Goal: Information Seeking & Learning: Learn about a topic

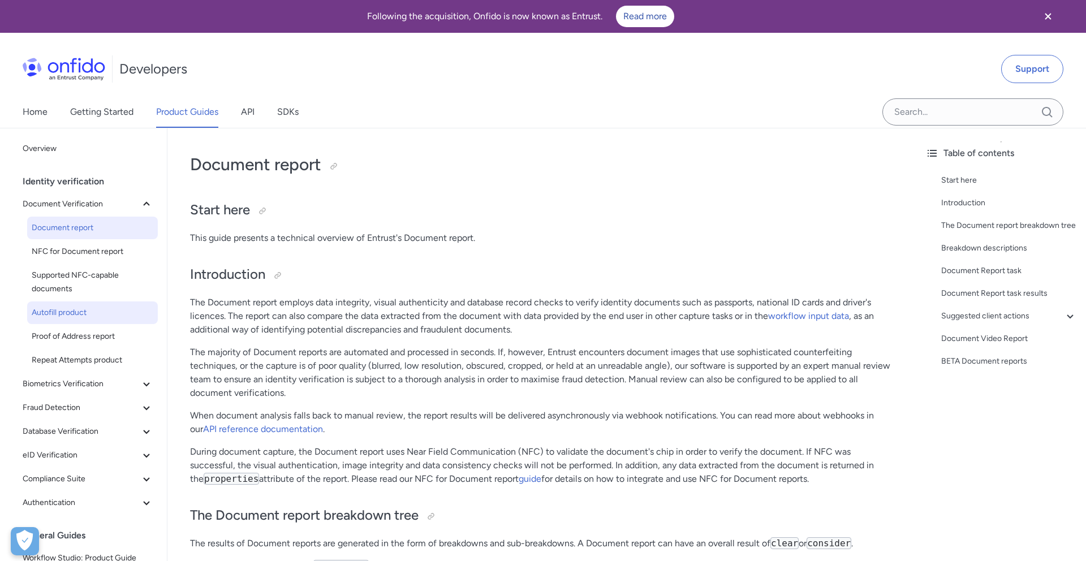
scroll to position [33, 0]
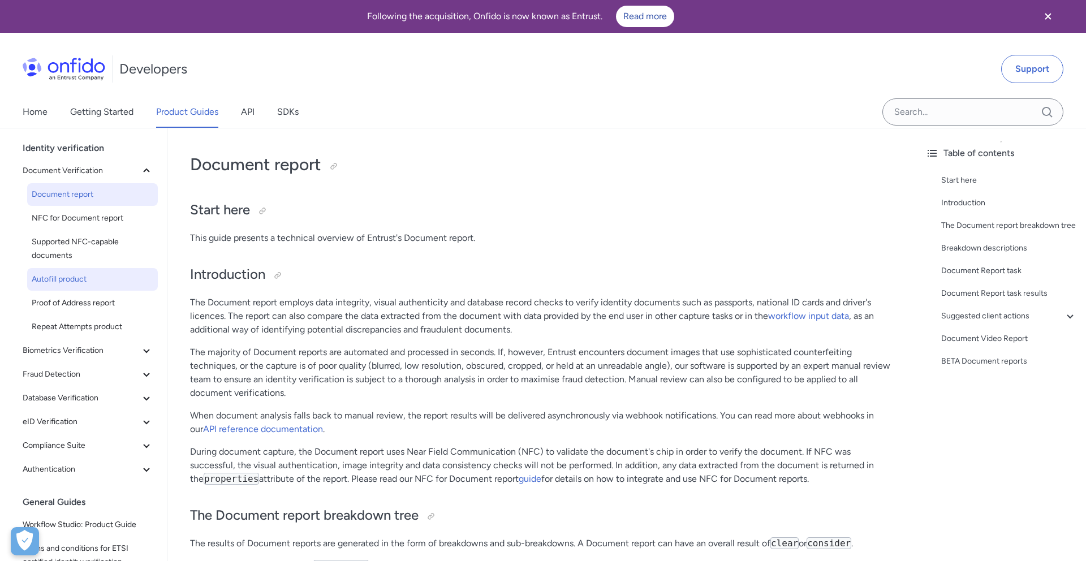
click at [71, 279] on span "Autofill product" at bounding box center [93, 280] width 122 height 14
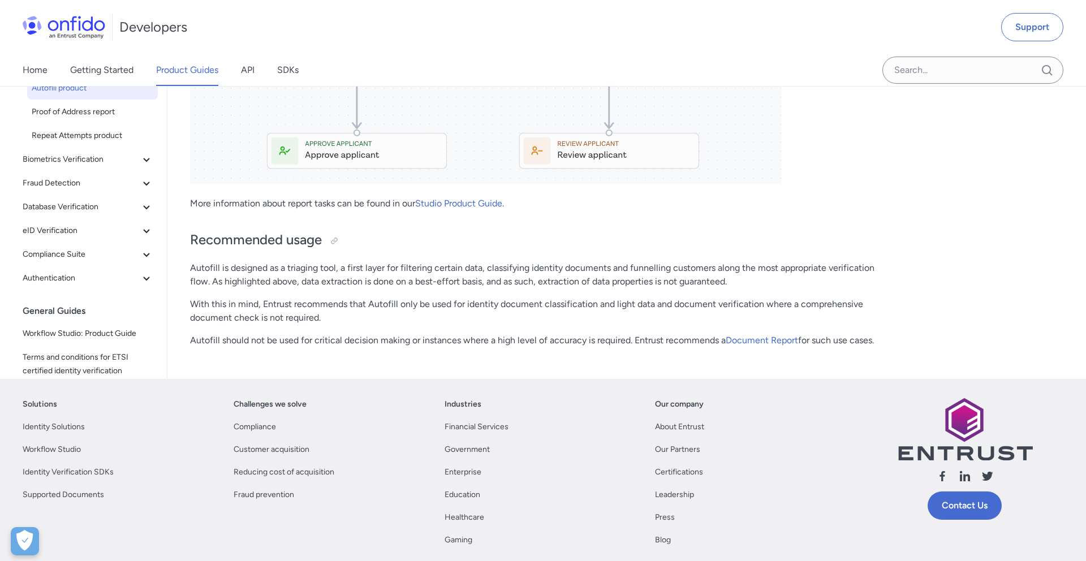
scroll to position [1849, 0]
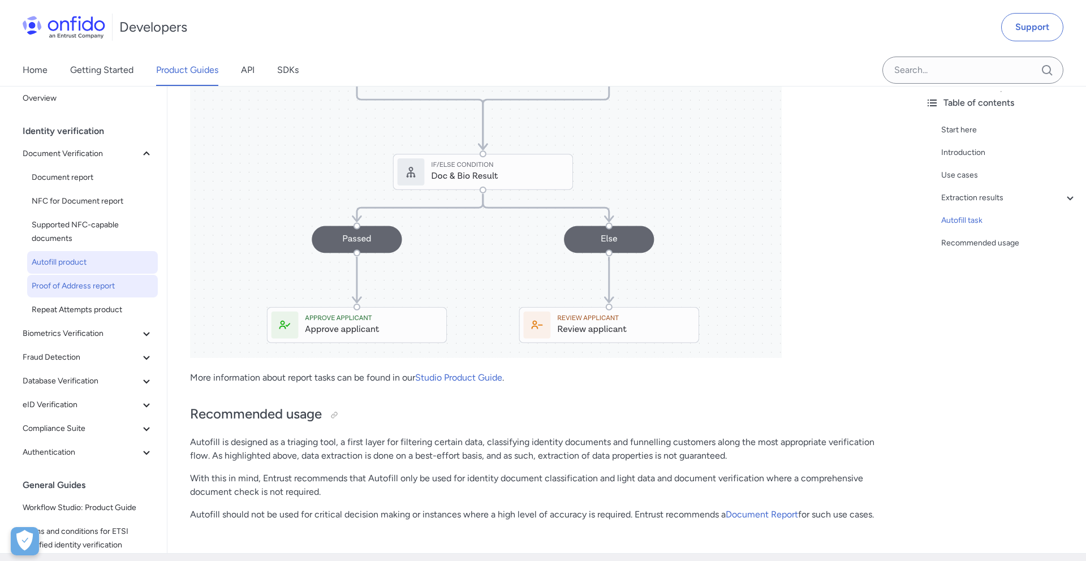
click at [81, 293] on span "Proof of Address report" at bounding box center [93, 286] width 122 height 14
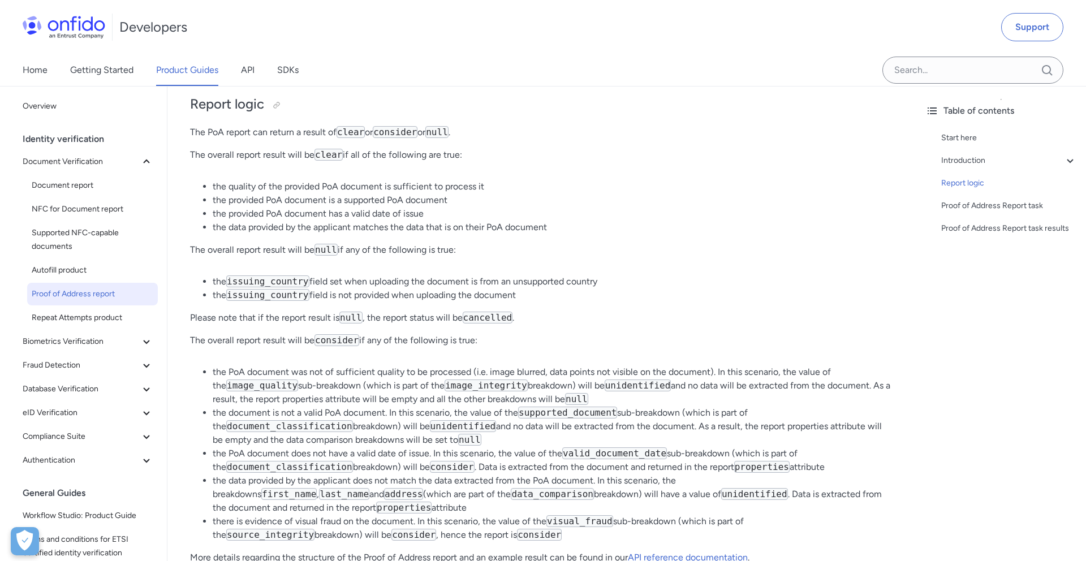
scroll to position [1920, 0]
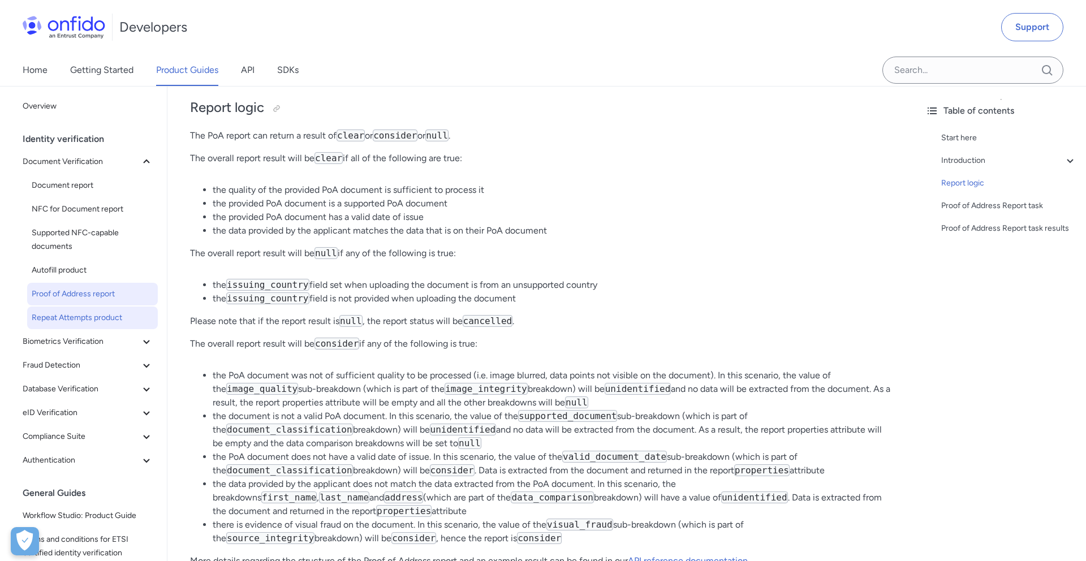
click at [107, 323] on span "Repeat Attempts product" at bounding box center [93, 318] width 122 height 14
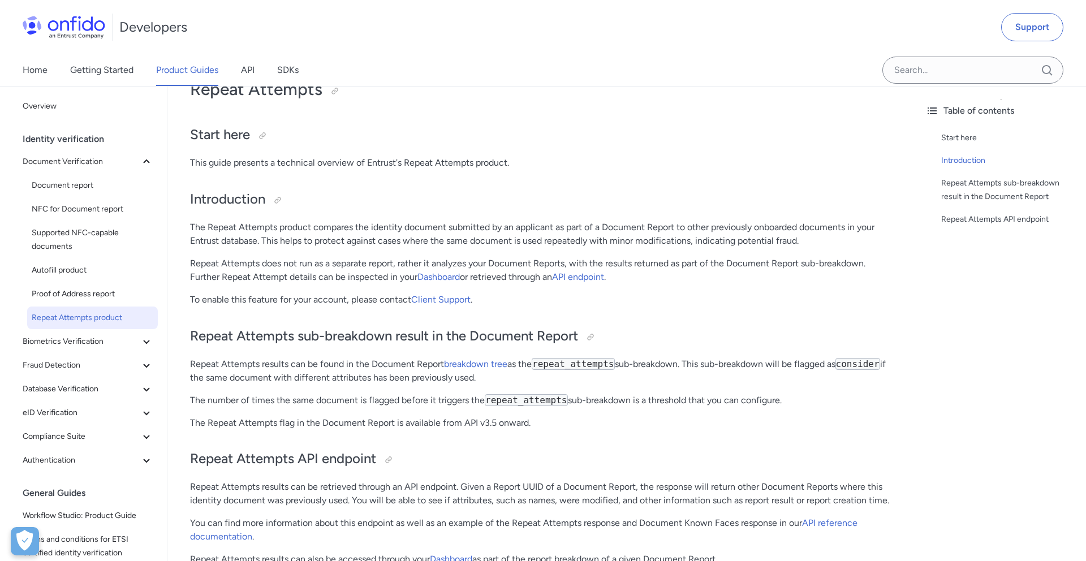
scroll to position [72, 0]
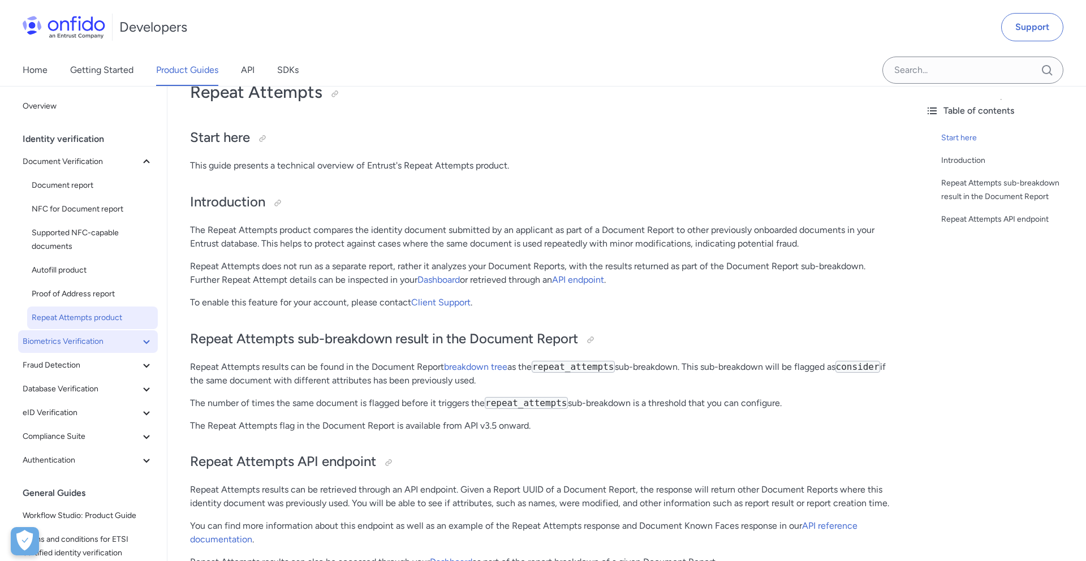
click at [55, 343] on span "Biometrics Verification" at bounding box center [81, 342] width 117 height 14
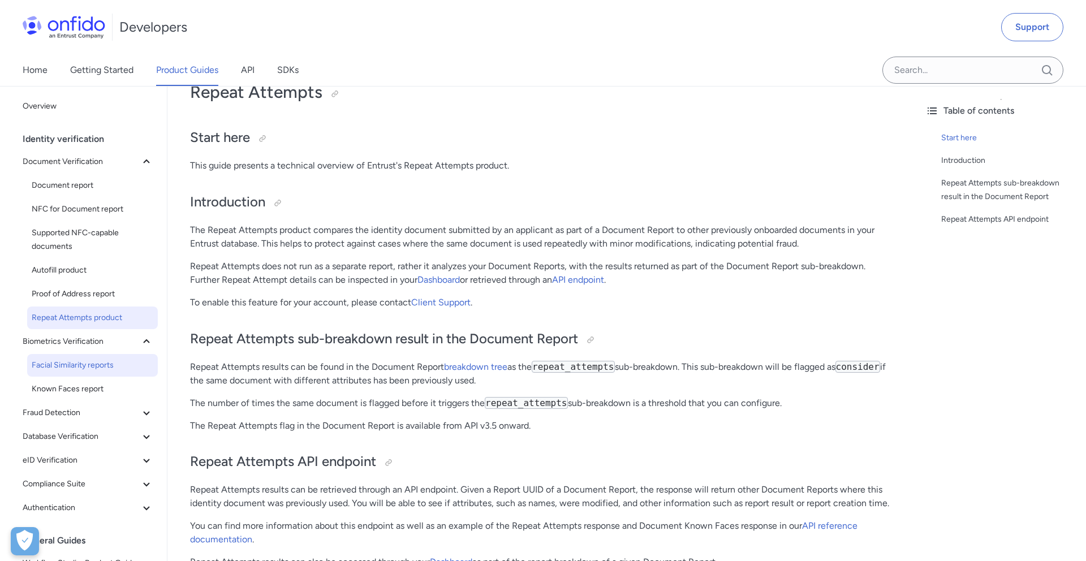
click at [81, 369] on span "Facial Similarity reports" at bounding box center [93, 366] width 122 height 14
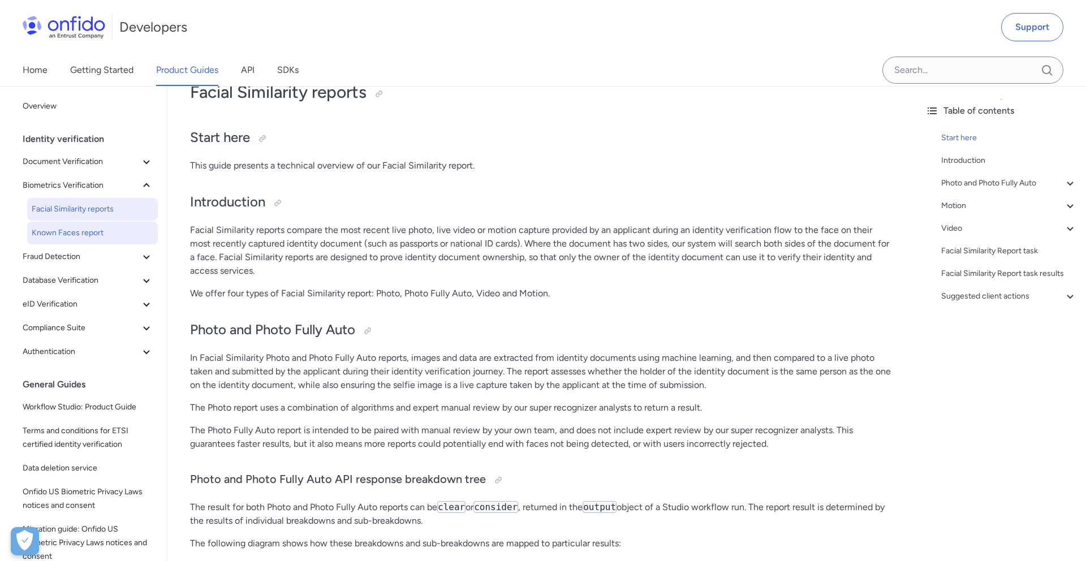
click at [53, 230] on span "Known Faces report" at bounding box center [93, 233] width 122 height 14
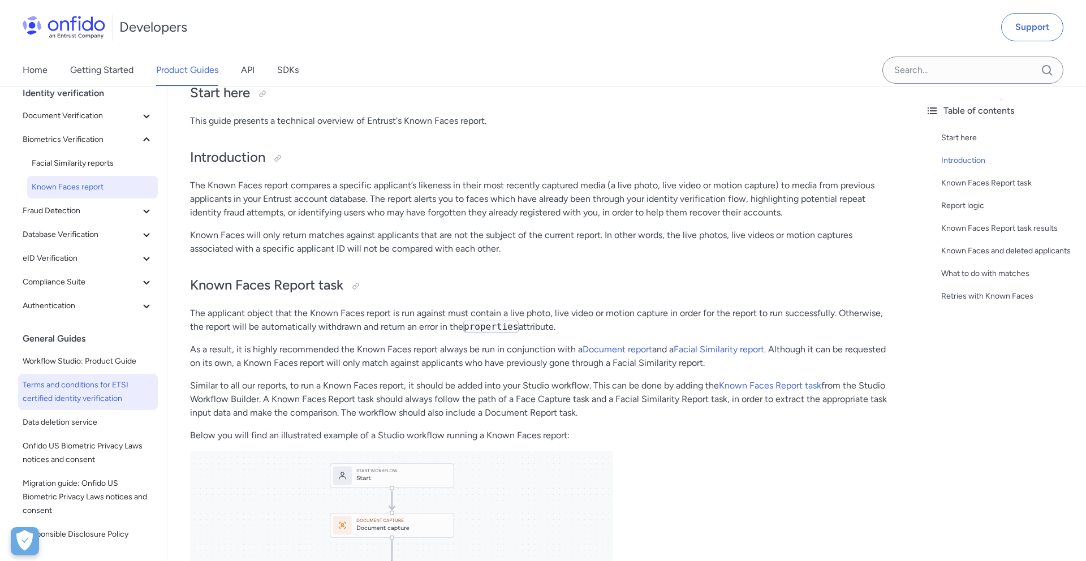
scroll to position [47, 0]
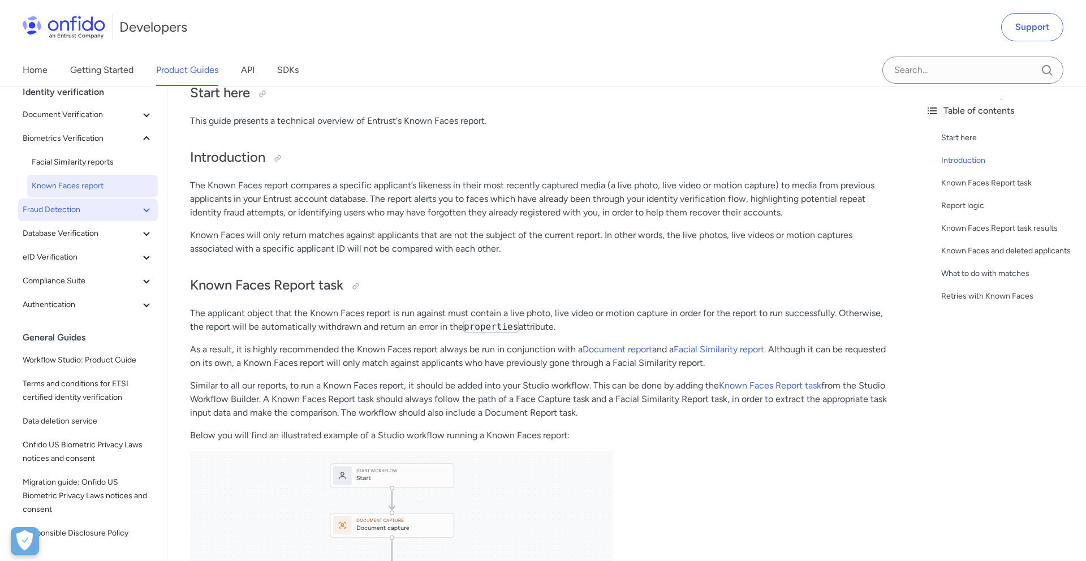
click at [84, 213] on span "Fraud Detection" at bounding box center [81, 210] width 117 height 14
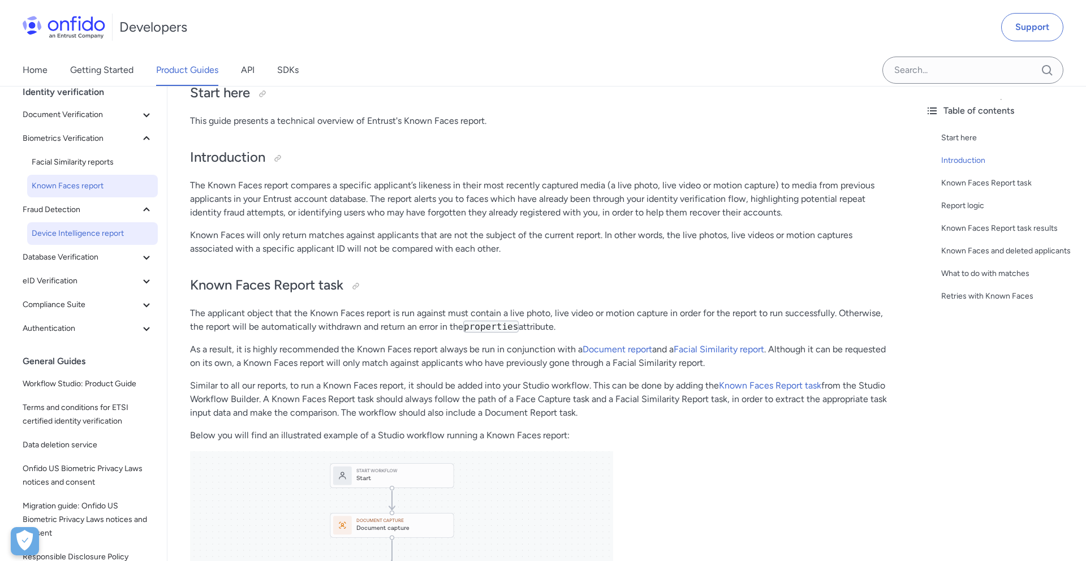
click at [84, 237] on span "Device Intelligence report" at bounding box center [93, 234] width 122 height 14
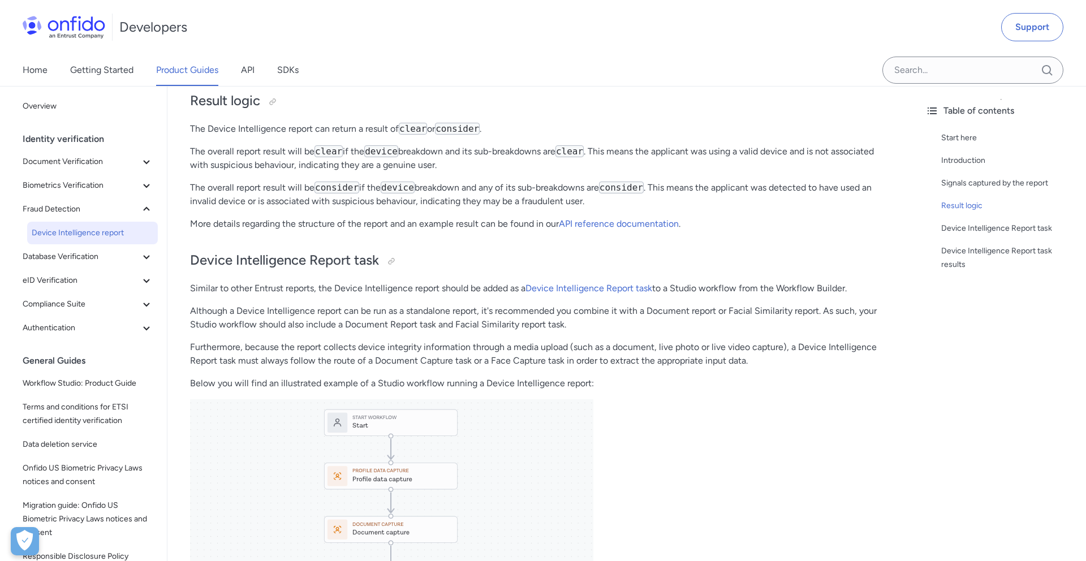
scroll to position [459, 0]
click at [90, 258] on span "Database Verification" at bounding box center [81, 257] width 117 height 14
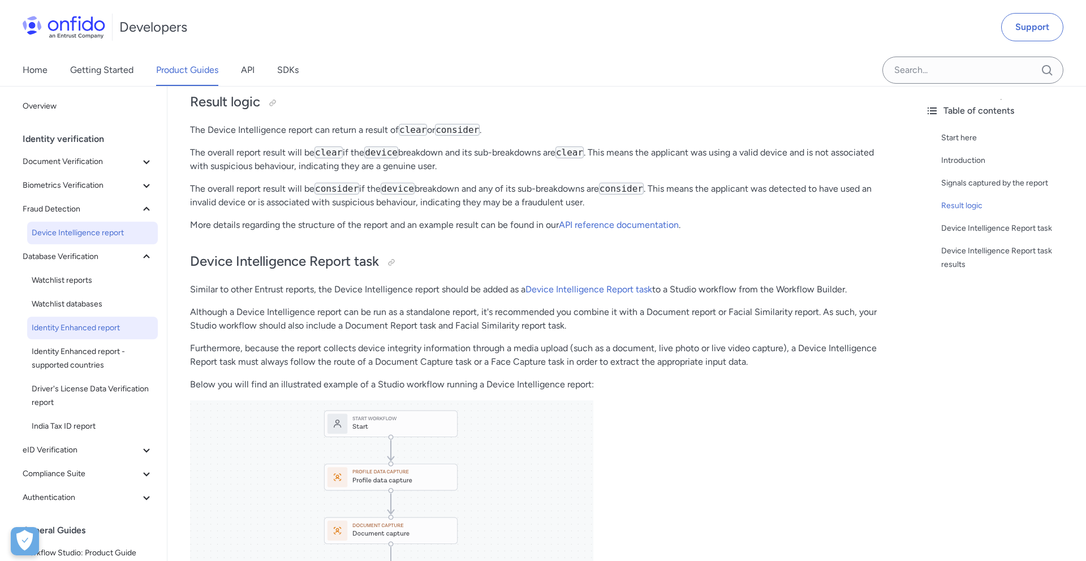
click at [84, 326] on span "Identity Enhanced report" at bounding box center [93, 328] width 122 height 14
